Goal: Information Seeking & Learning: Find specific fact

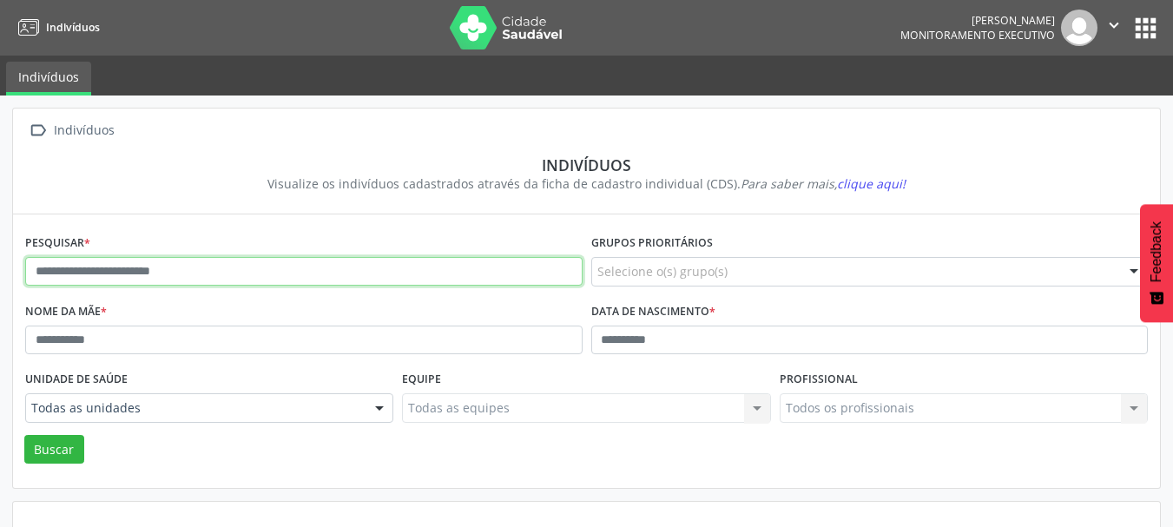
click at [136, 262] on input "text" at bounding box center [303, 272] width 557 height 30
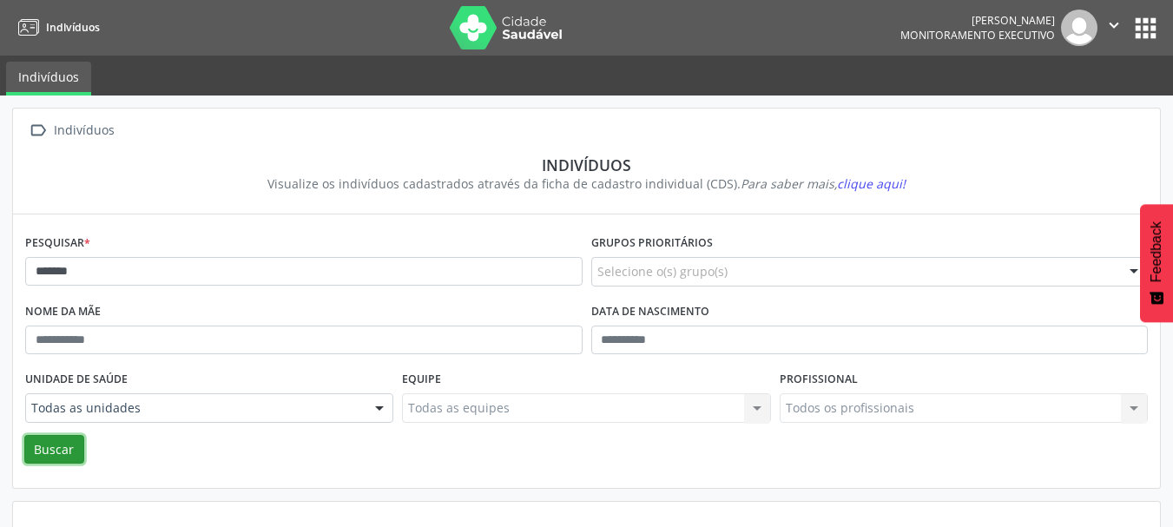
click at [69, 445] on button "Buscar" at bounding box center [54, 450] width 60 height 30
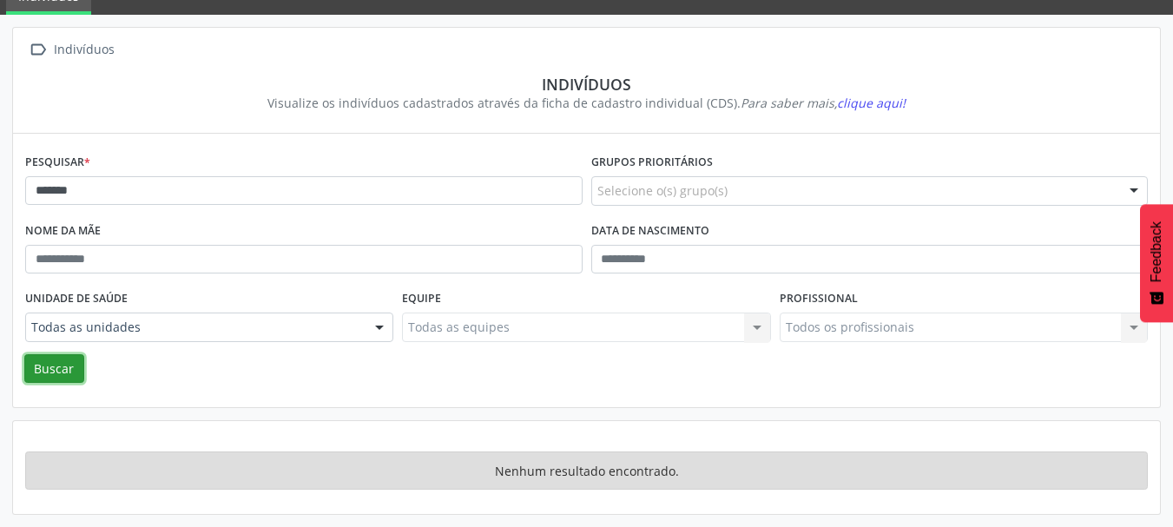
click at [56, 368] on button "Buscar" at bounding box center [54, 369] width 60 height 30
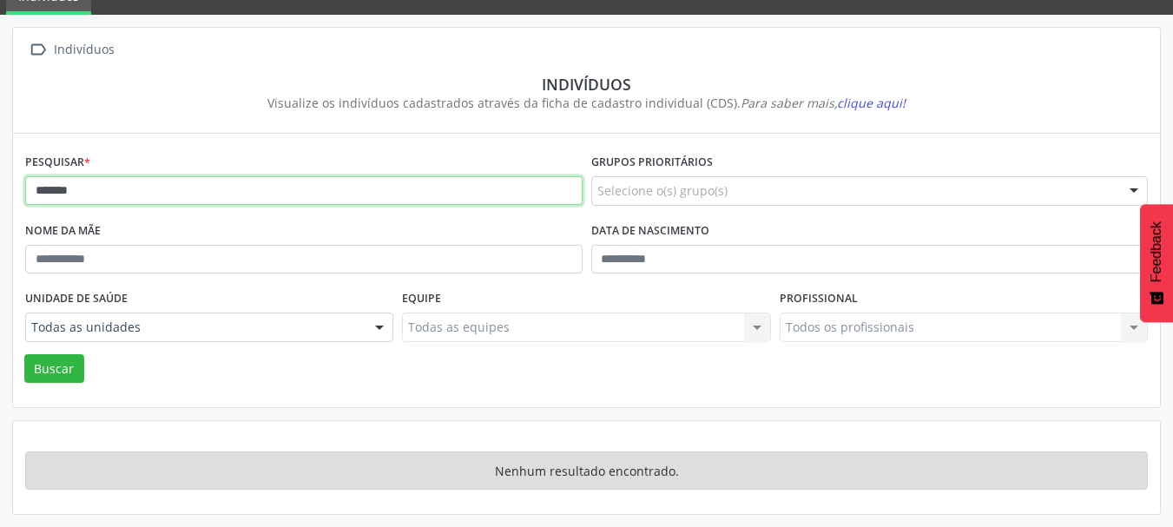
click at [83, 189] on input "*******" at bounding box center [303, 191] width 557 height 30
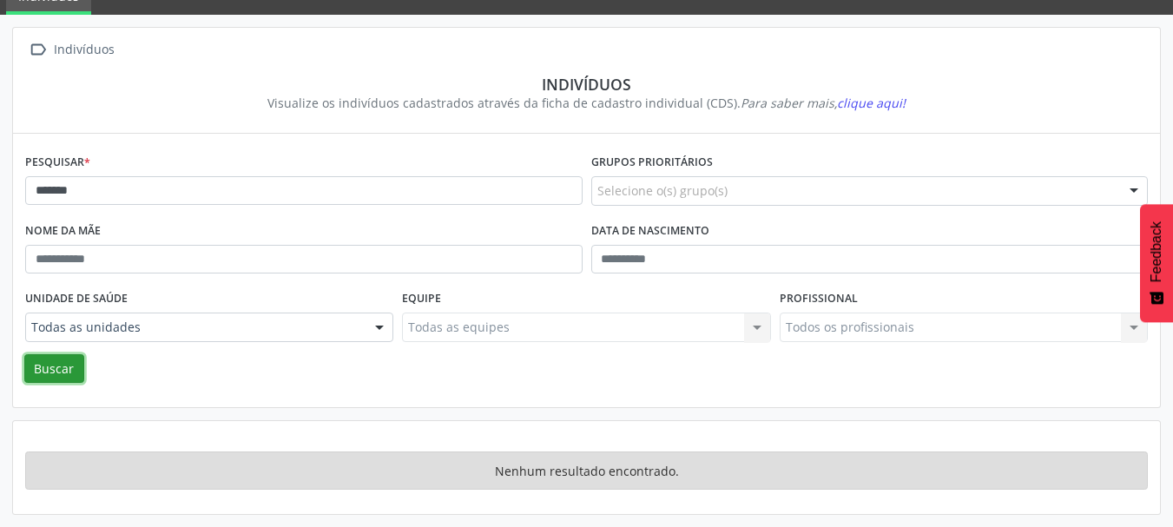
click at [50, 372] on button "Buscar" at bounding box center [54, 369] width 60 height 30
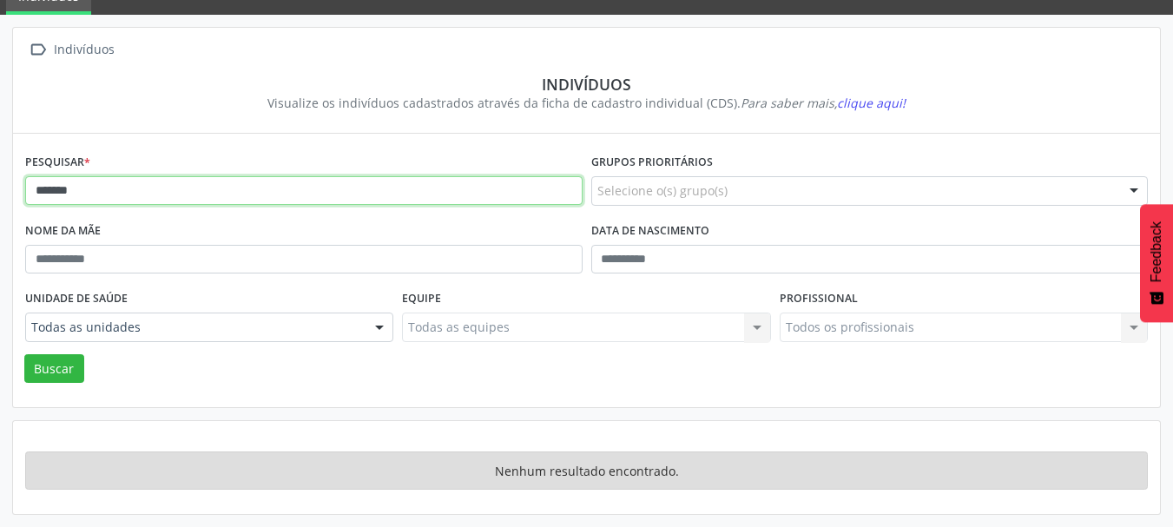
drag, startPoint x: 85, startPoint y: 191, endPoint x: 0, endPoint y: 204, distance: 86.1
click at [0, 204] on div " Indivíduos Indivíduos Visualize os indivíduos cadastrados através da ficha de…" at bounding box center [586, 271] width 1173 height 512
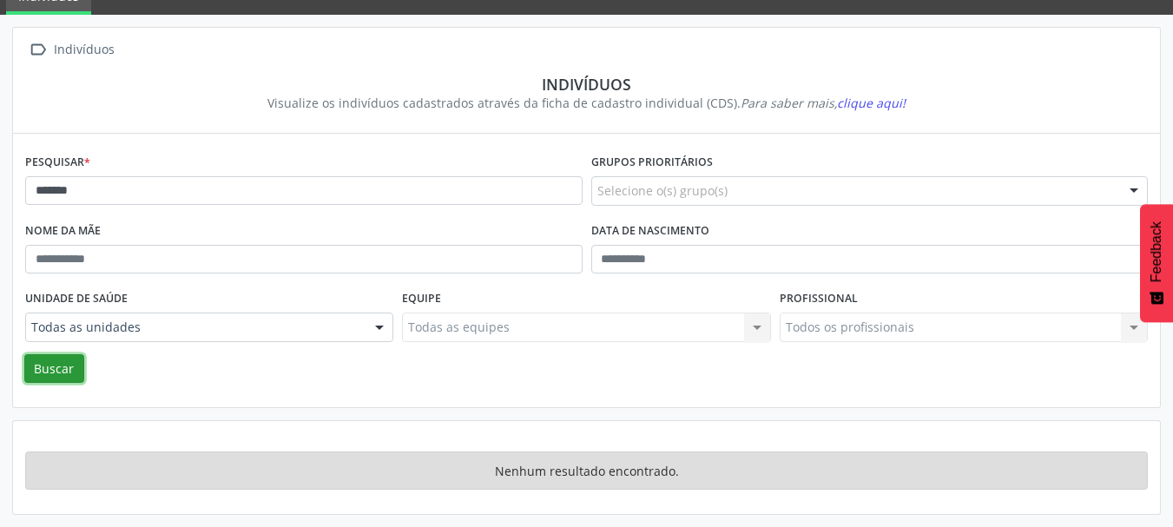
click at [57, 364] on button "Buscar" at bounding box center [54, 369] width 60 height 30
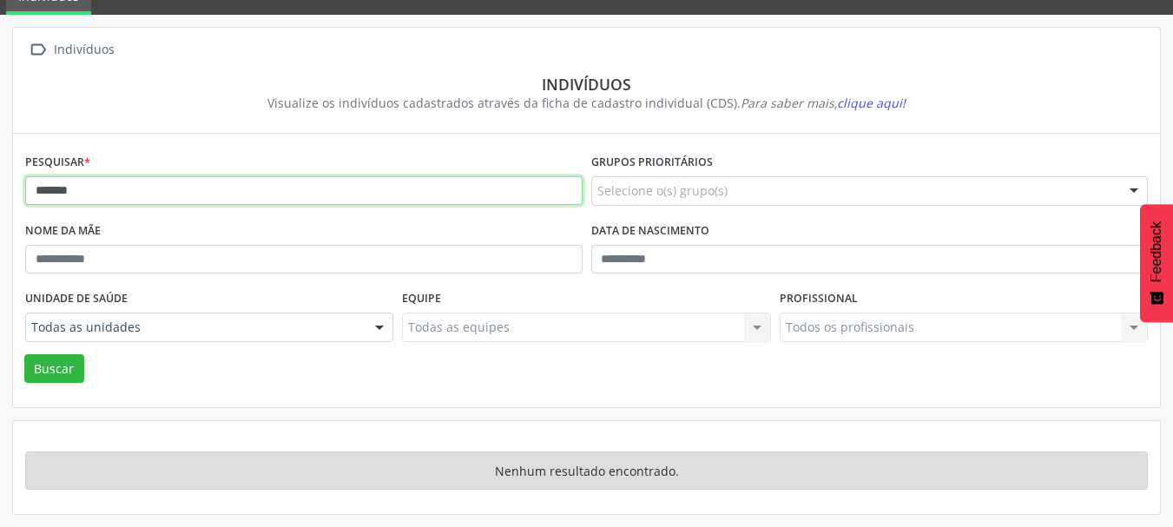
drag, startPoint x: 94, startPoint y: 188, endPoint x: 0, endPoint y: 189, distance: 93.8
click at [0, 189] on div " Indivíduos Indivíduos Visualize os indivíduos cadastrados através da ficha de…" at bounding box center [586, 271] width 1173 height 512
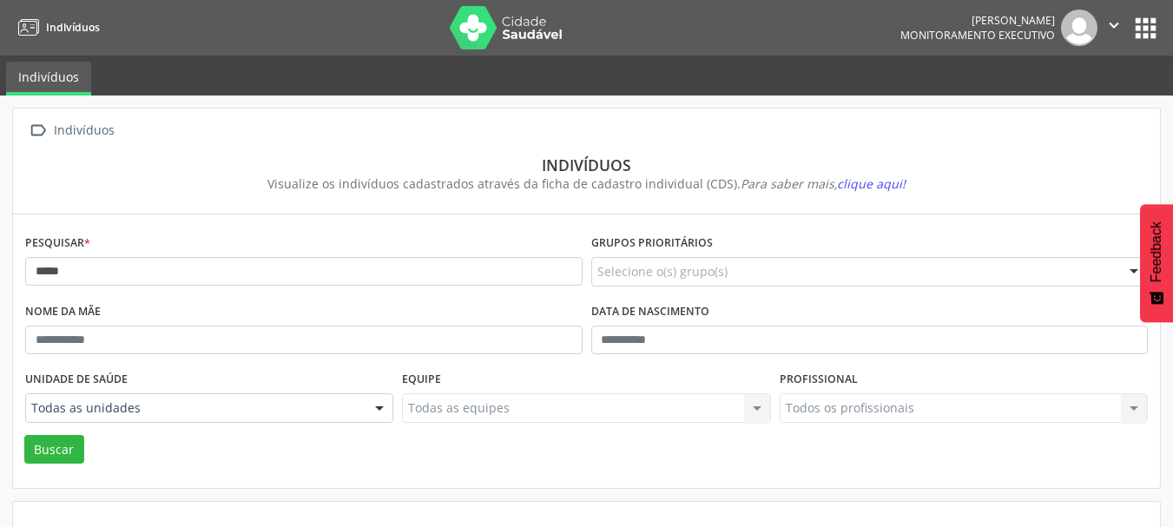
click at [59, 255] on label "Pesquisar *" at bounding box center [57, 243] width 65 height 27
drag, startPoint x: 129, startPoint y: 276, endPoint x: 0, endPoint y: 279, distance: 128.5
click at [0, 279] on div " Indivíduos Indivíduos Visualize os indivíduos cadastrados através da ficha de…" at bounding box center [586, 352] width 1173 height 512
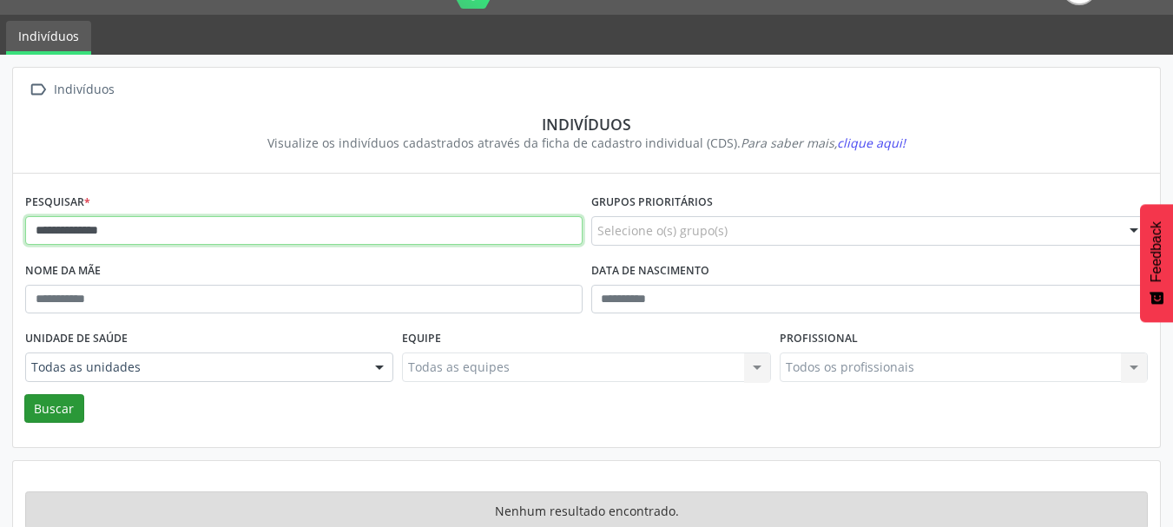
scroll to position [81, 0]
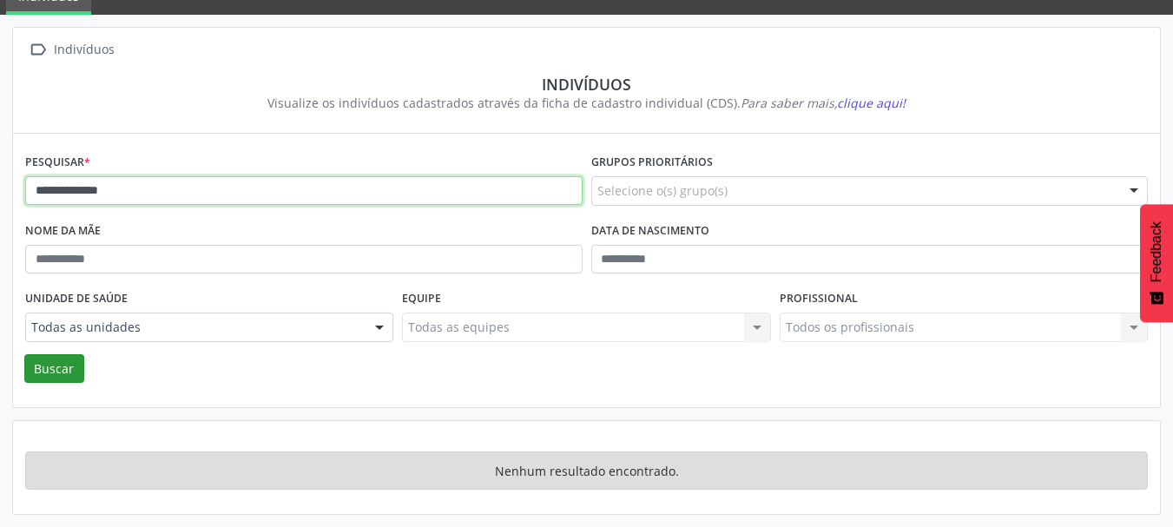
type input "**********"
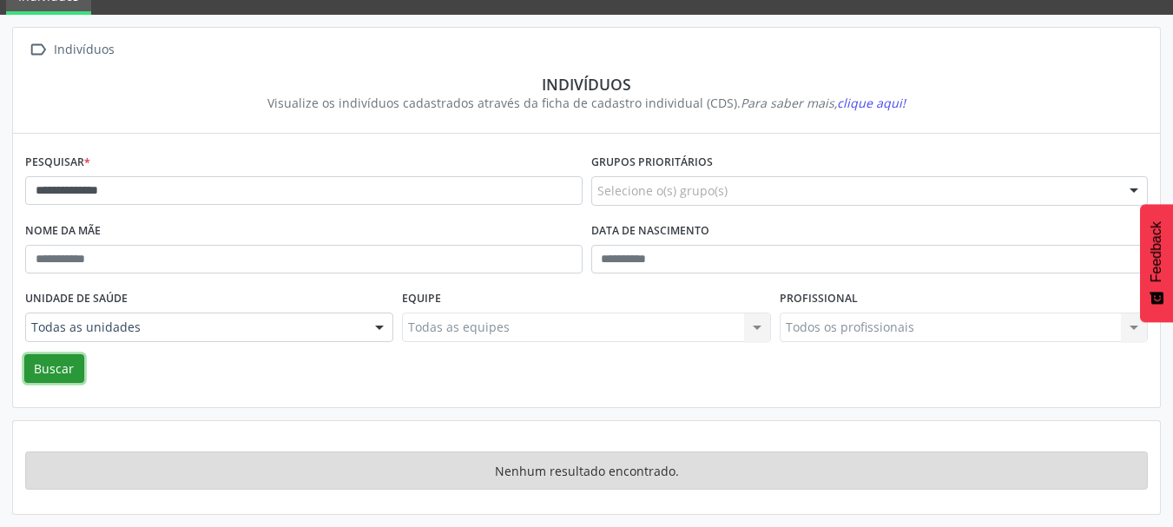
click at [66, 367] on button "Buscar" at bounding box center [54, 369] width 60 height 30
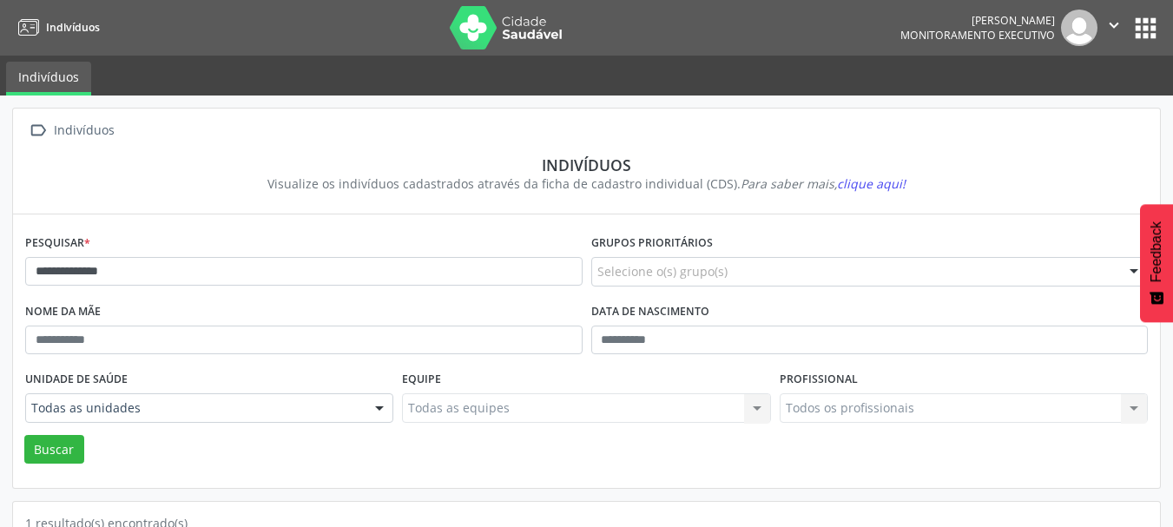
scroll to position [49, 0]
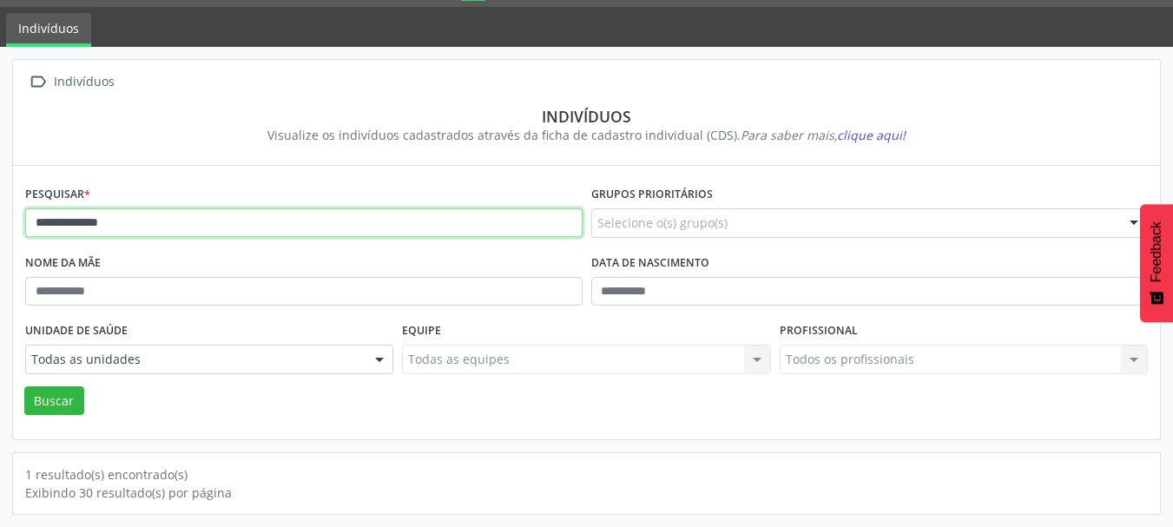
drag, startPoint x: 148, startPoint y: 219, endPoint x: 0, endPoint y: 227, distance: 147.8
click at [0, 227] on div "**********" at bounding box center [586, 287] width 1173 height 480
type input "******"
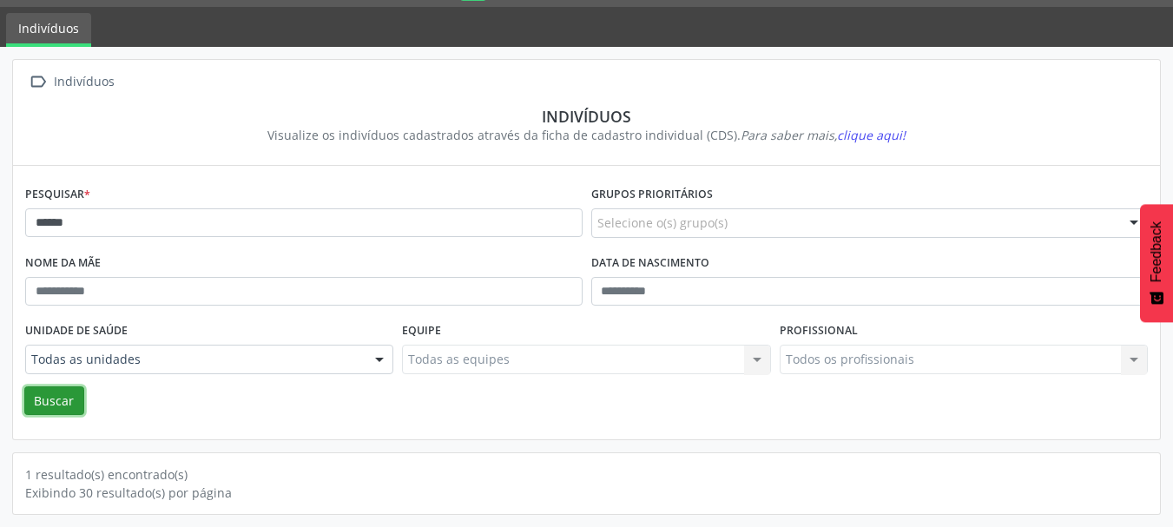
click at [55, 406] on button "Buscar" at bounding box center [54, 401] width 60 height 30
click at [52, 403] on button "Buscar" at bounding box center [54, 401] width 60 height 30
click at [110, 489] on div "Exibindo 30 resultado(s) por página" at bounding box center [586, 493] width 1123 height 18
click at [41, 386] on button "Buscar" at bounding box center [54, 401] width 60 height 30
click at [49, 411] on button "Buscar" at bounding box center [54, 401] width 60 height 30
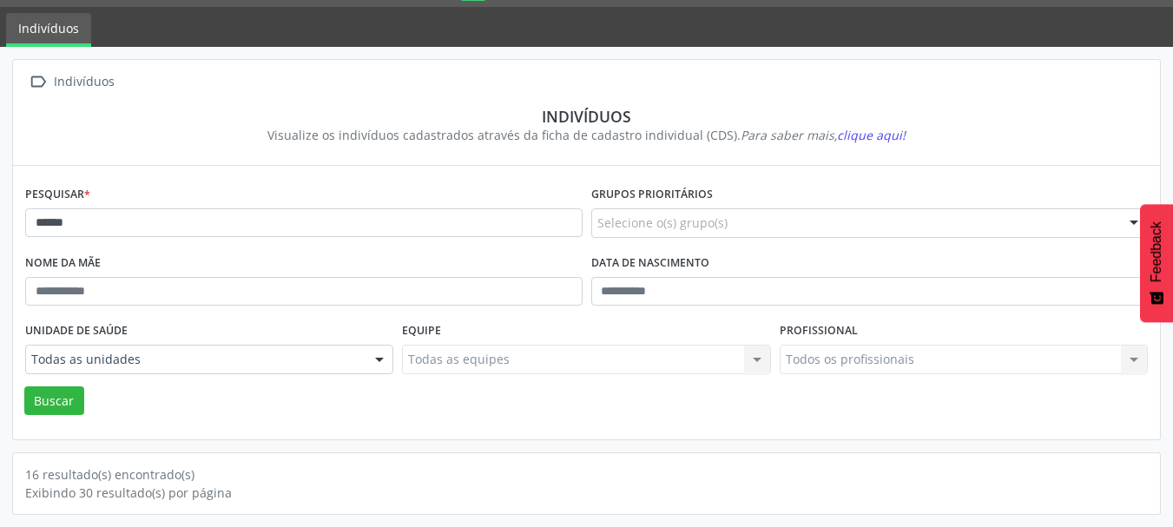
click at [141, 489] on div "Exibindo 30 resultado(s) por página" at bounding box center [586, 493] width 1123 height 18
click at [863, 127] on span "clique aqui!" at bounding box center [871, 135] width 69 height 16
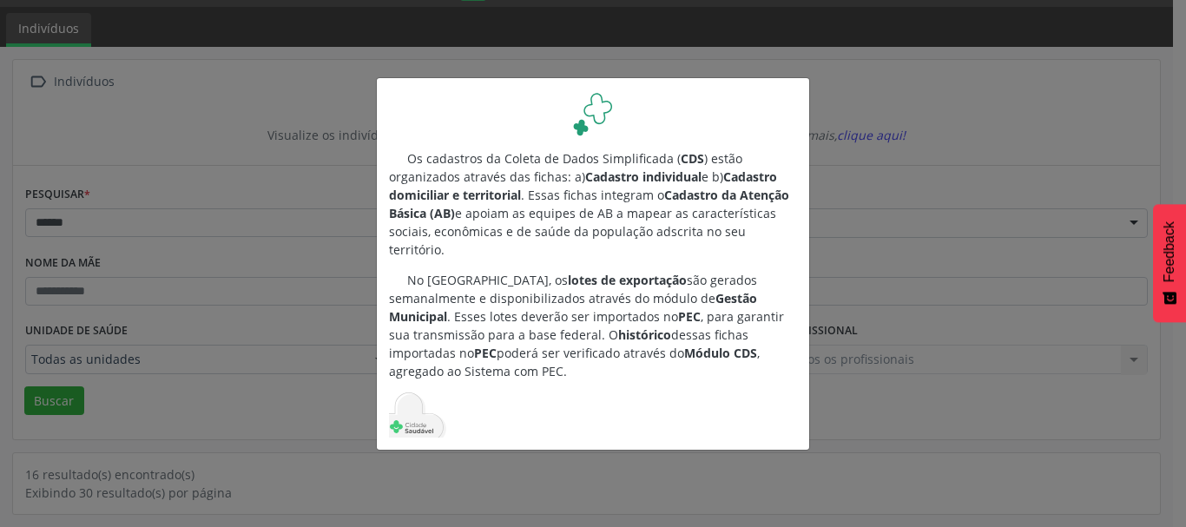
click at [1007, 148] on div "Os cadastros da Coleta de Dados Simplificada ( CDS ) estão organizados através …" at bounding box center [593, 263] width 1186 height 527
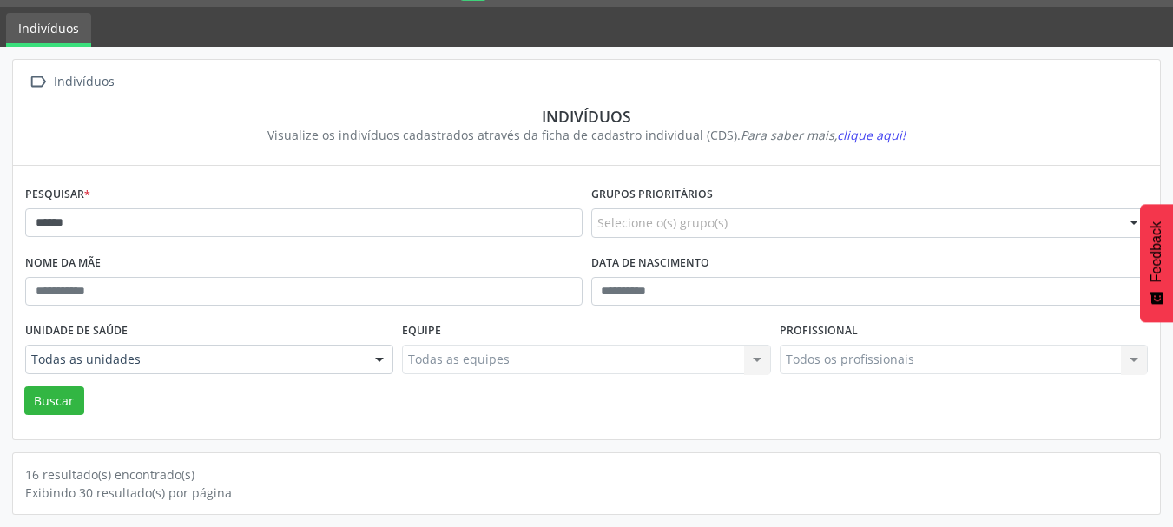
click at [152, 496] on div "Exibindo 30 resultado(s) por página" at bounding box center [586, 493] width 1123 height 18
